Goal: Navigation & Orientation: Find specific page/section

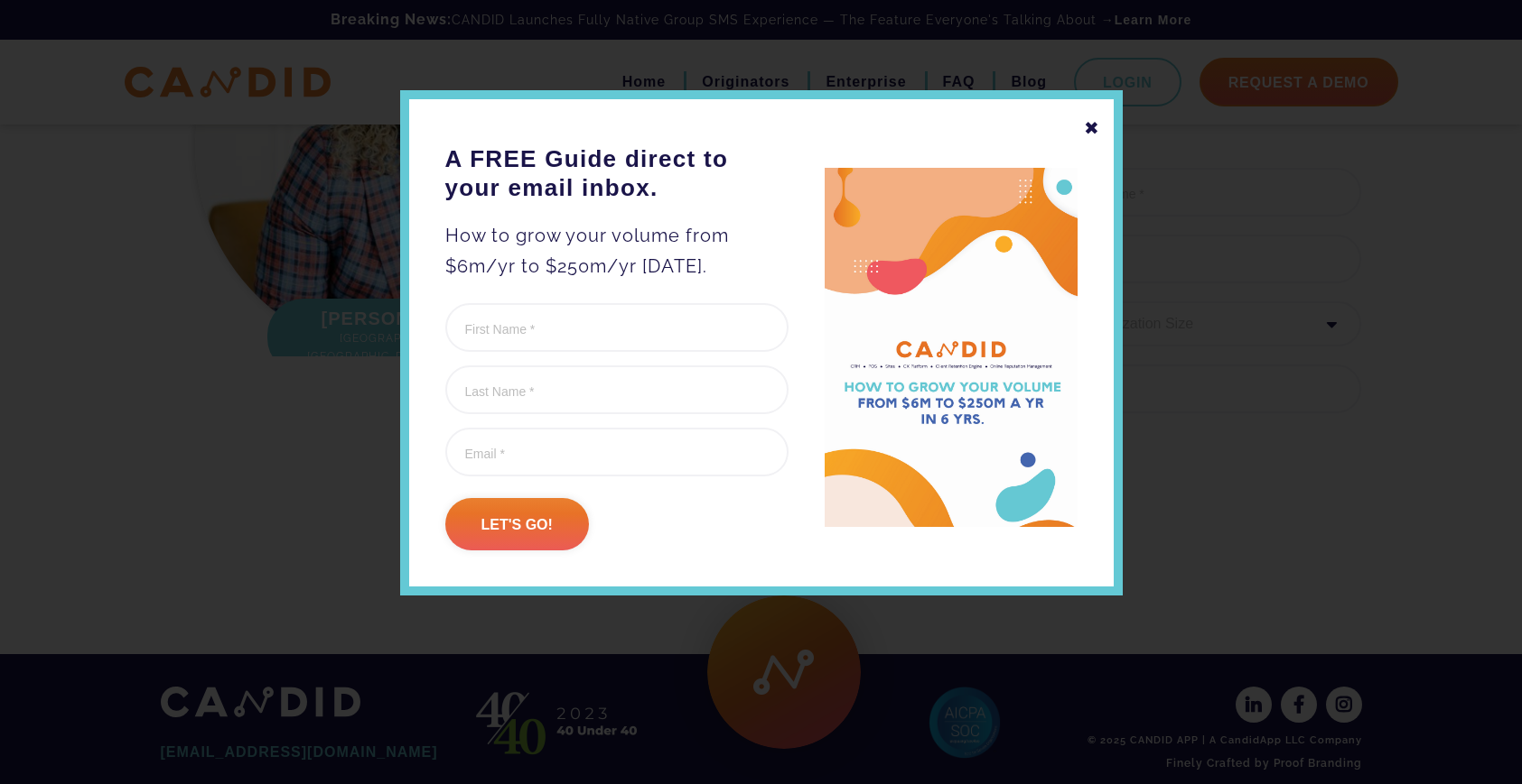
scroll to position [2455, 0]
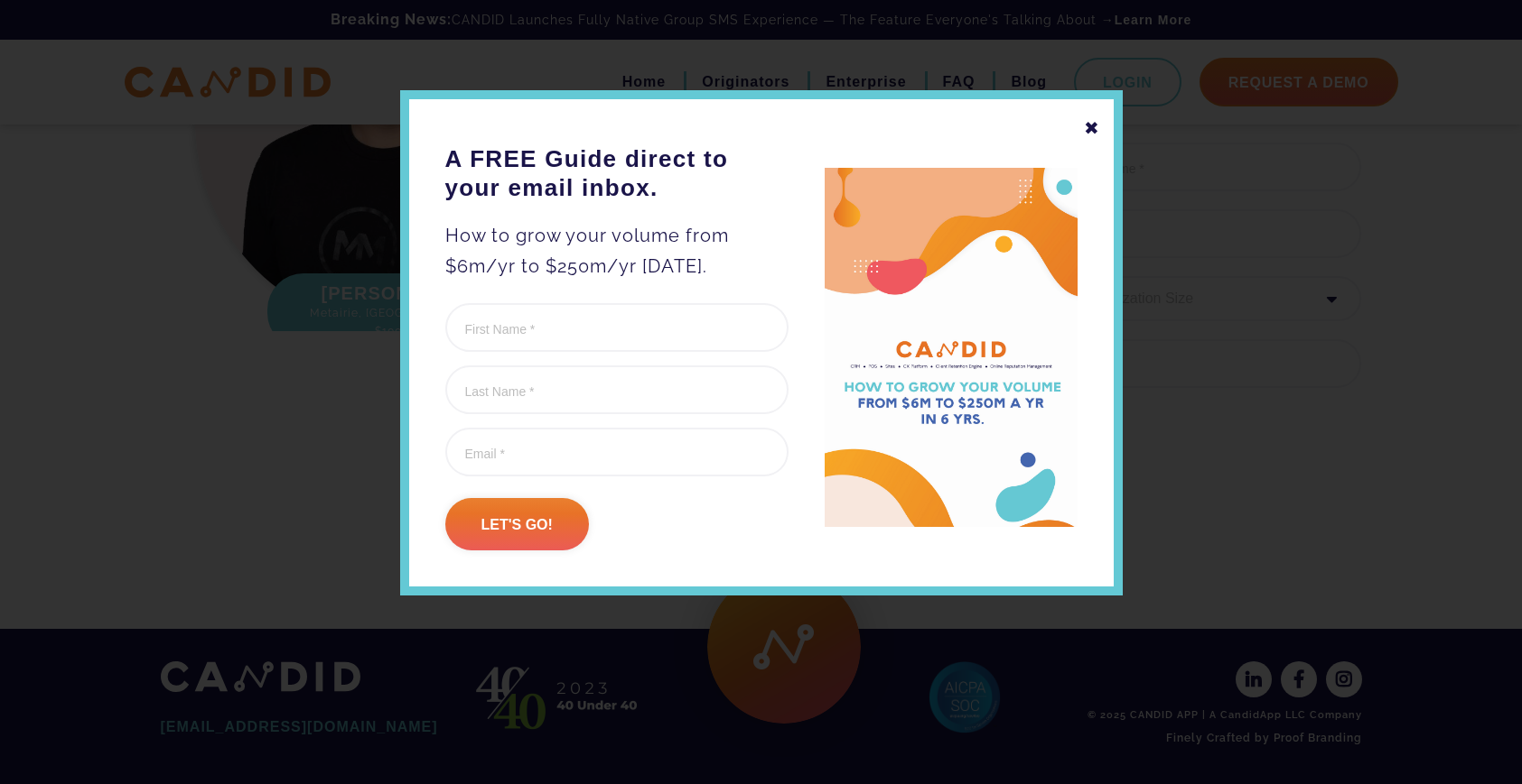
click at [1091, 128] on div "✖" at bounding box center [1091, 128] width 16 height 31
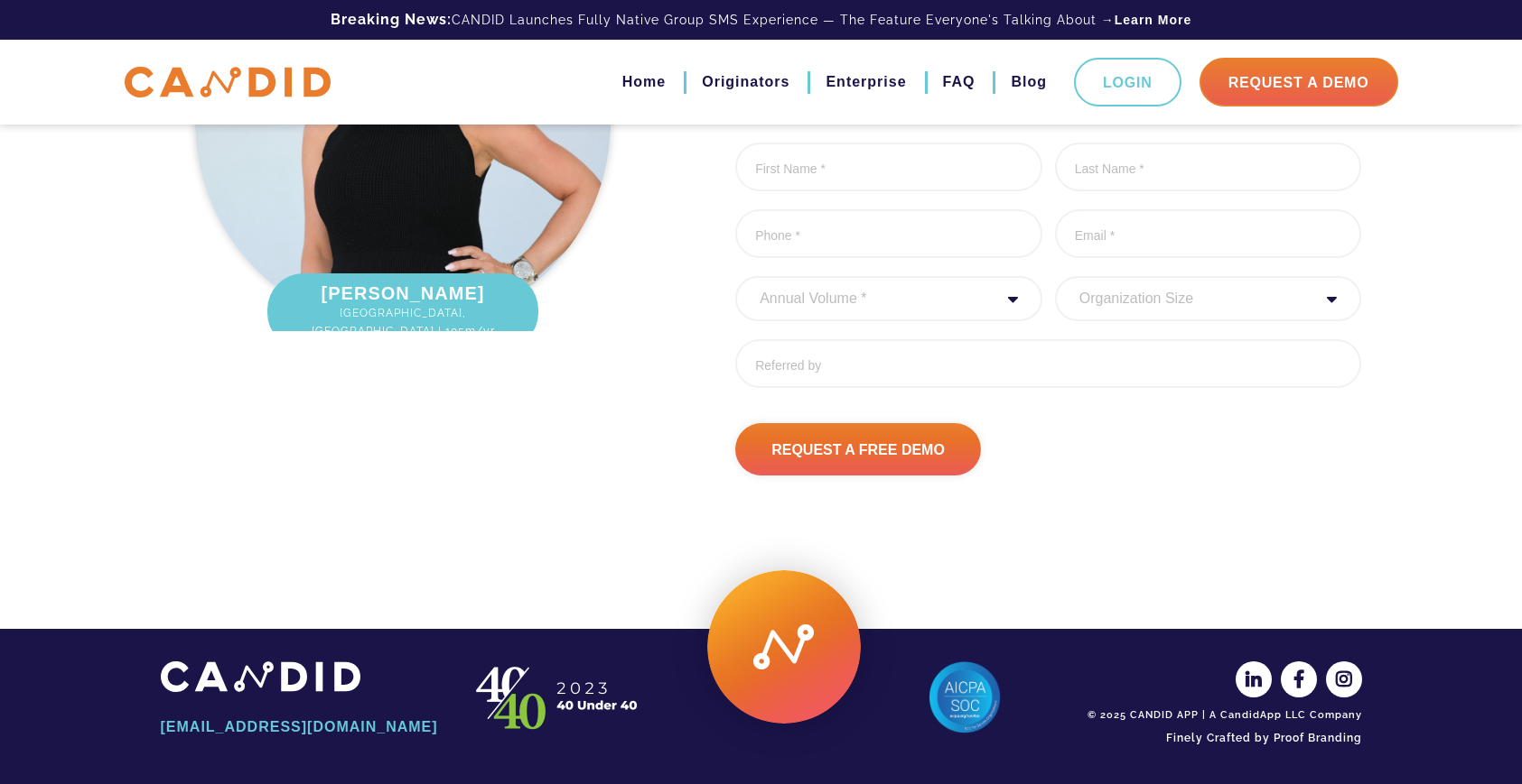
click at [361, 691] on img at bounding box center [261, 676] width 200 height 30
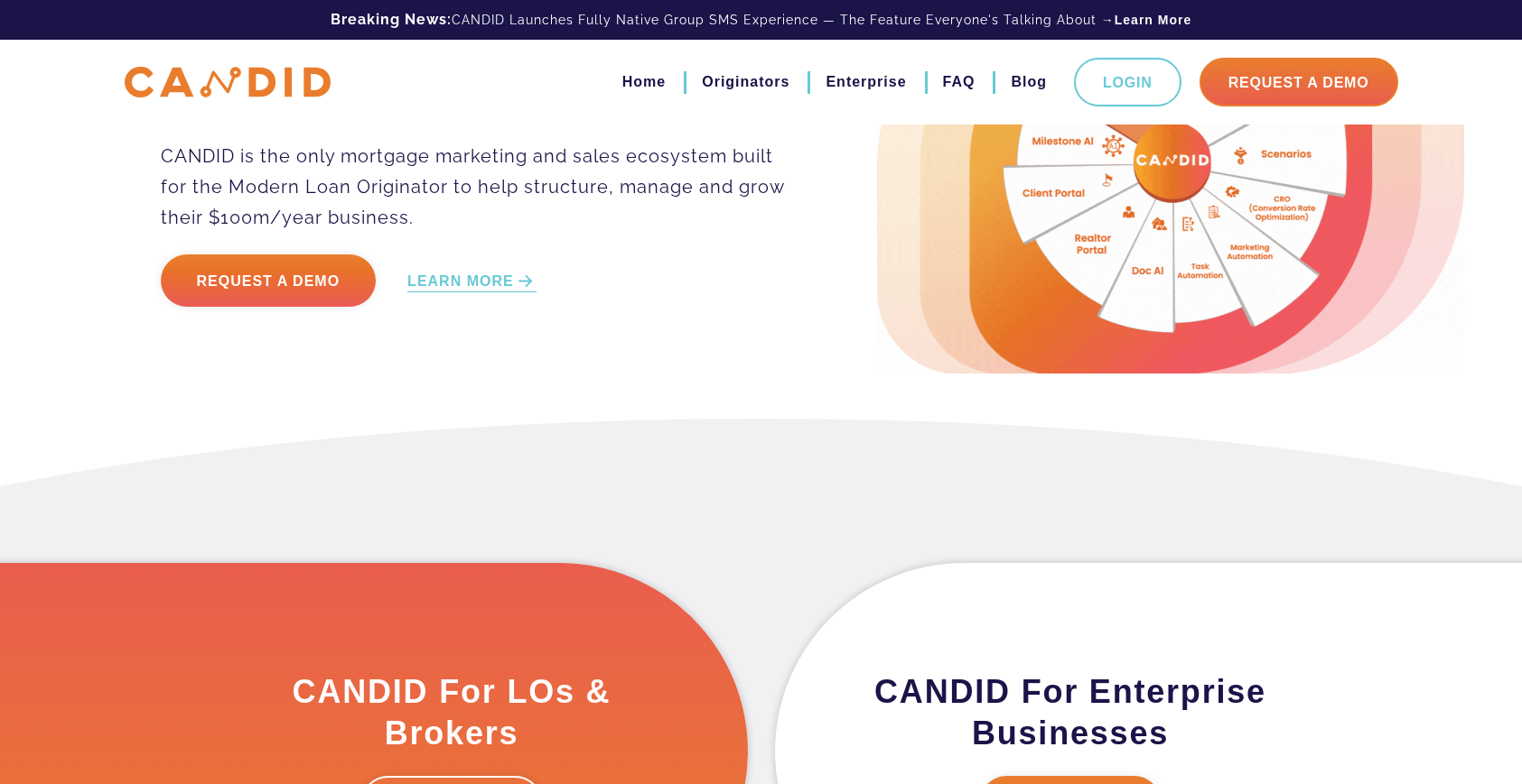
scroll to position [0, 0]
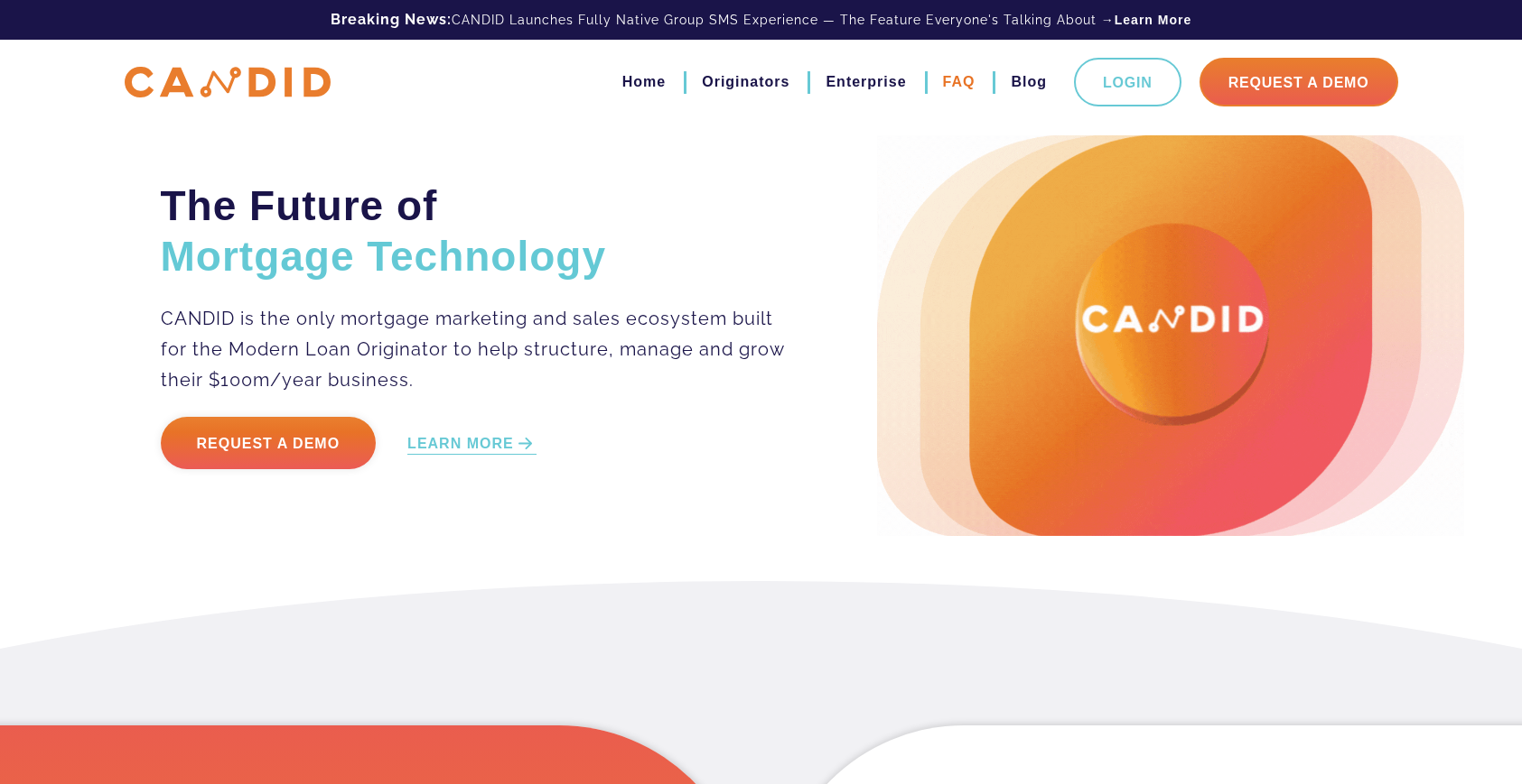
click at [961, 85] on link "FAQ" at bounding box center [958, 82] width 33 height 31
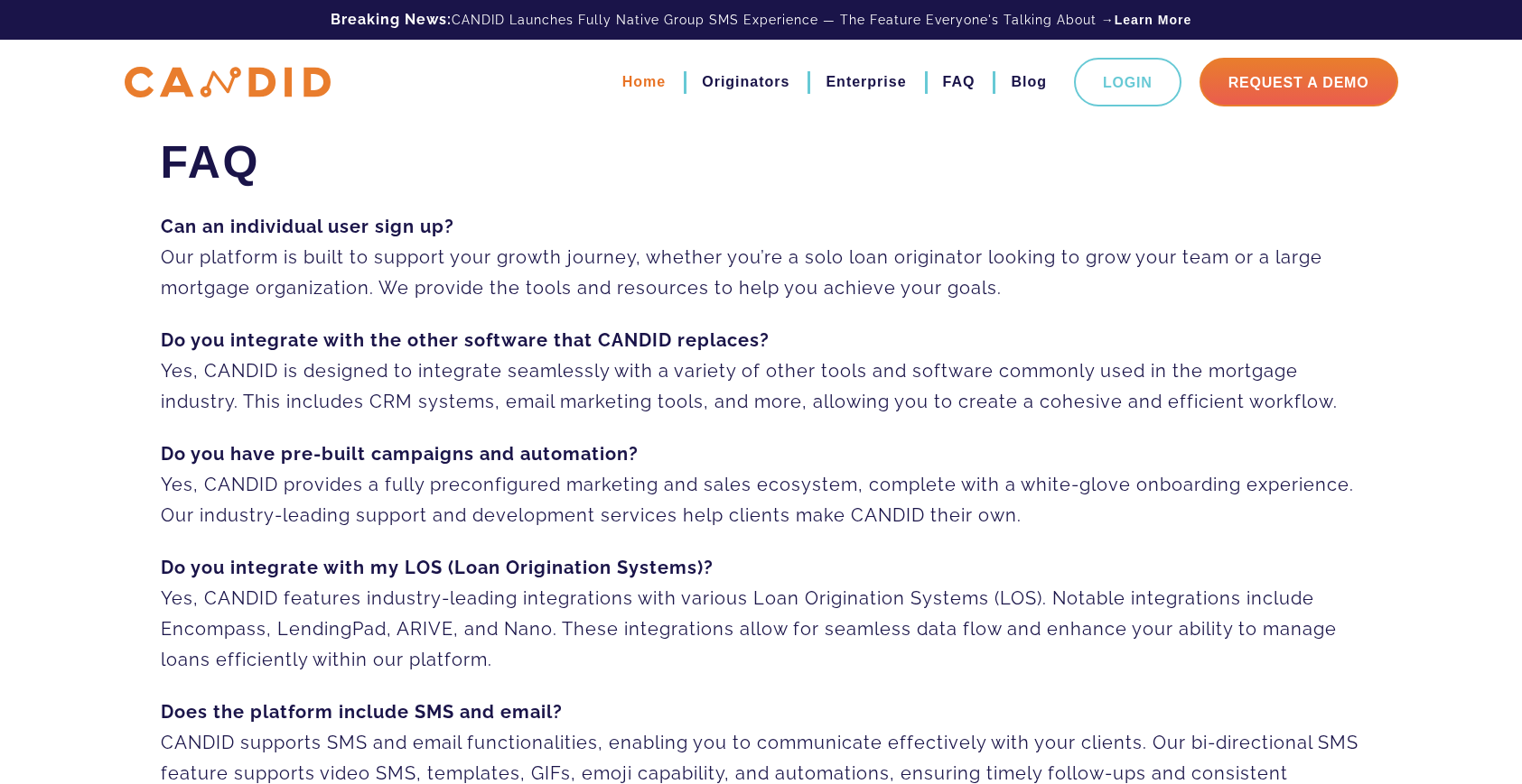
click at [648, 82] on link "Home" at bounding box center [644, 82] width 43 height 31
